Goal: Information Seeking & Learning: Find specific fact

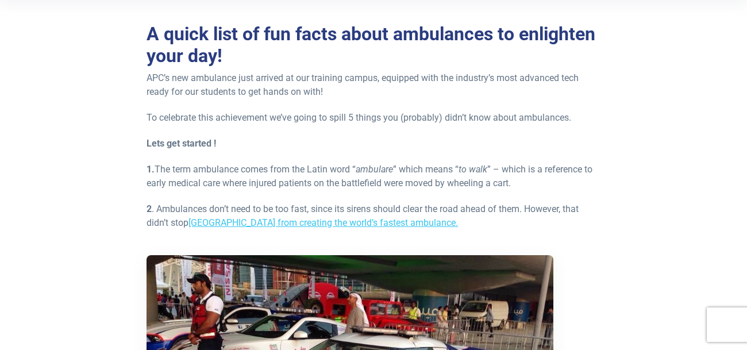
scroll to position [258, 0]
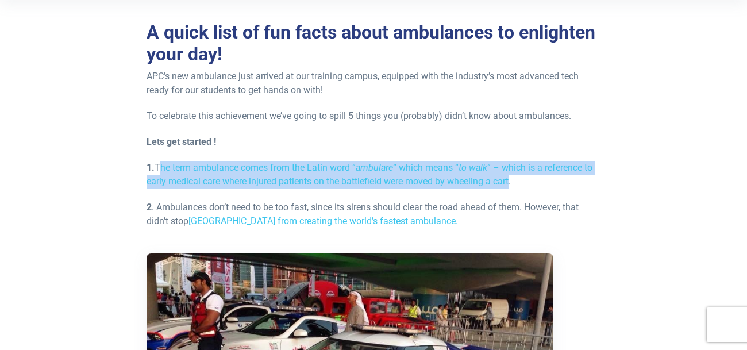
drag, startPoint x: 157, startPoint y: 167, endPoint x: 511, endPoint y: 179, distance: 353.4
click at [511, 179] on p "1. The term ambulance comes from the Latin word “ ambulare ” which means “ to w…" at bounding box center [372, 175] width 453 height 28
copy p "The term ambulance comes from the Latin word “ ambulare ” which means “ to walk…"
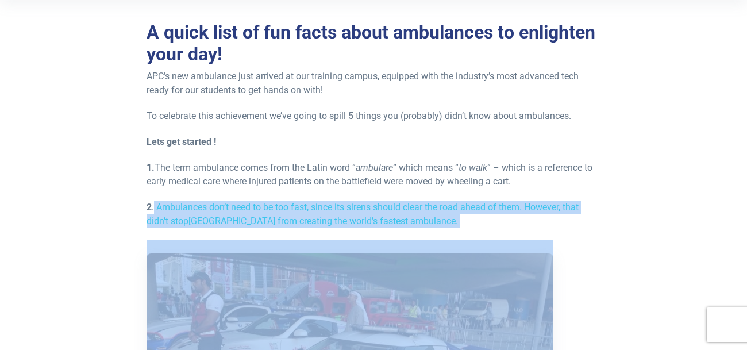
drag, startPoint x: 154, startPoint y: 205, endPoint x: 415, endPoint y: 228, distance: 261.2
copy div "Ambulances don’t need to be too fast, since its sirens should clear the road ah…"
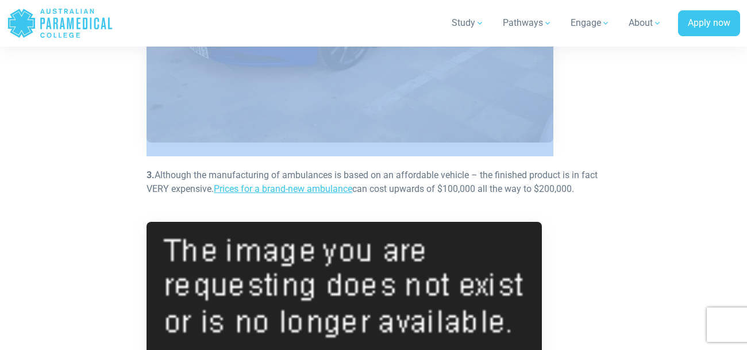
scroll to position [709, 0]
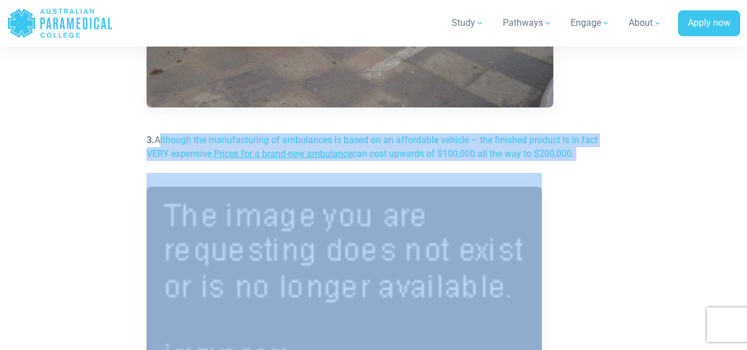
drag, startPoint x: 159, startPoint y: 140, endPoint x: 567, endPoint y: 162, distance: 408.9
click at [567, 162] on div "A quick list of fun facts about ambulances to enlighten your day! APC’s new amb…" at bounding box center [372, 89] width 453 height 1038
copy div "Although the manufacturing of ambulances is based on an affordable vehicle – th…"
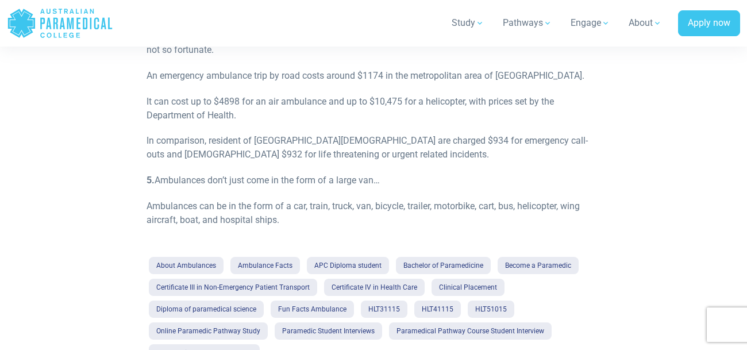
scroll to position [1068, 0]
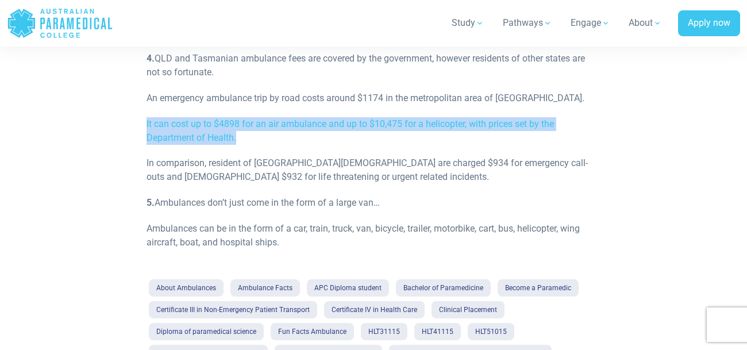
drag, startPoint x: 143, startPoint y: 163, endPoint x: 419, endPoint y: 176, distance: 276.0
copy p "It can cost up to $4898 for an air ambulance and up to $10,475 for a helicopter…"
